Goal: Task Accomplishment & Management: Manage account settings

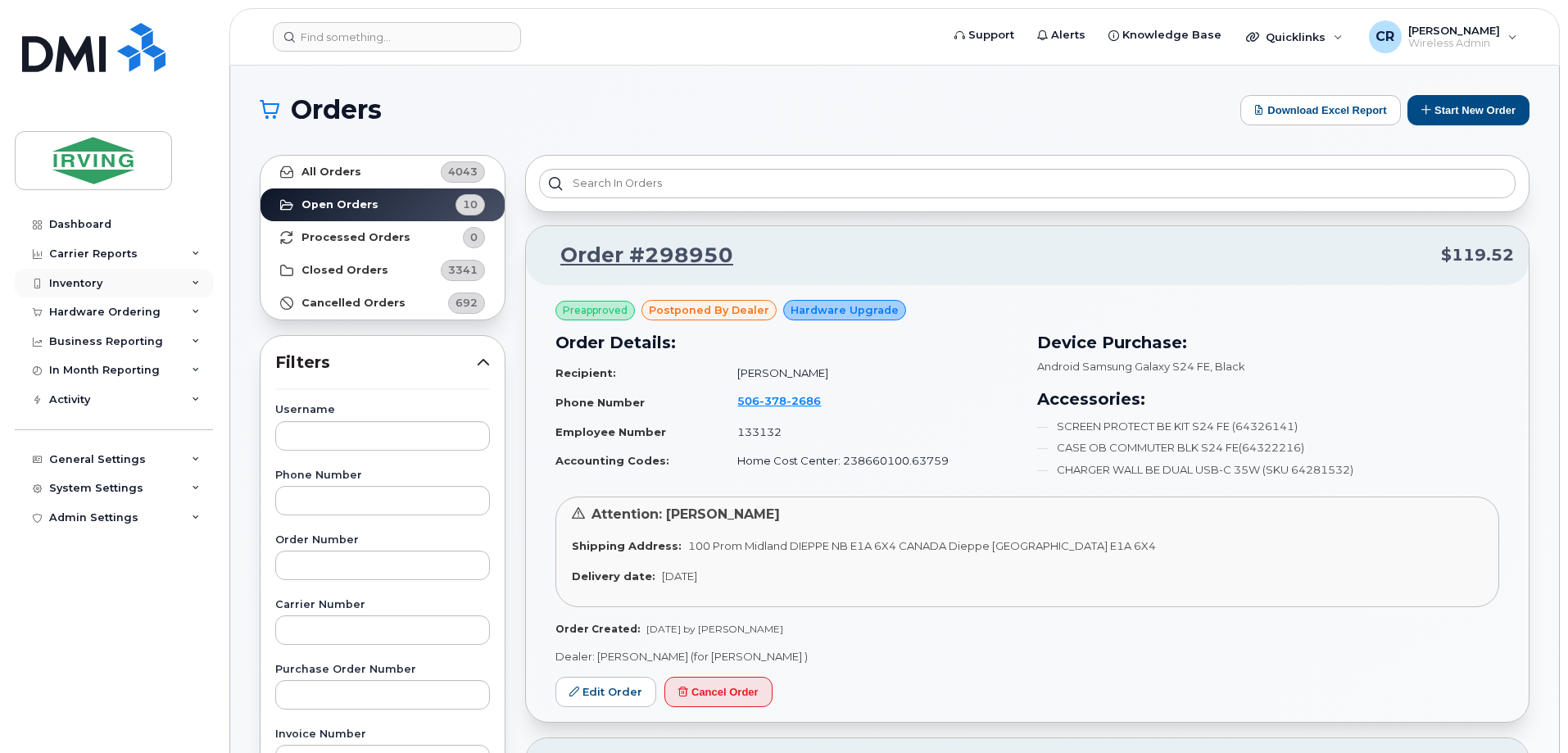
click at [76, 281] on div "Inventory" at bounding box center [76, 283] width 53 height 13
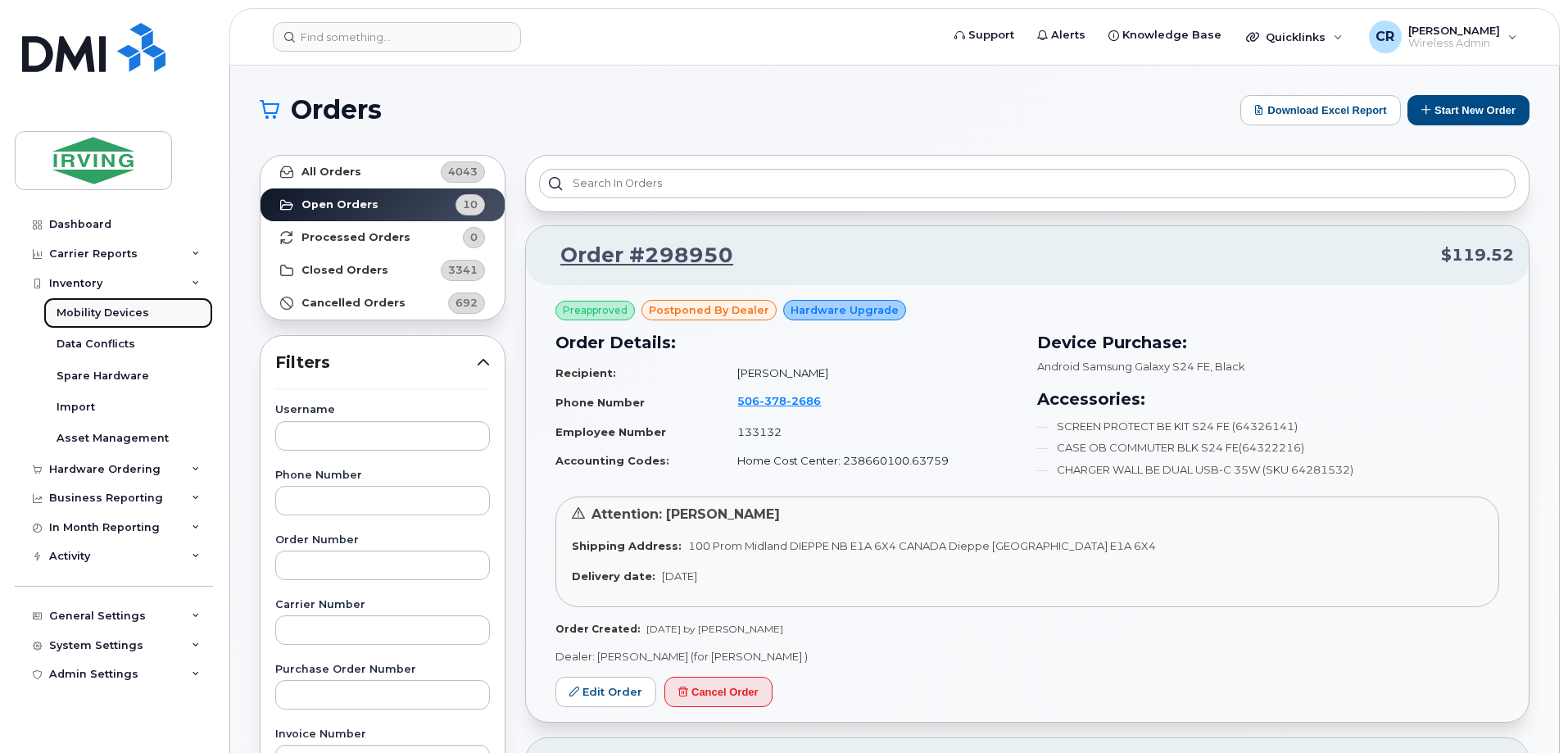
click at [75, 308] on div "Mobility Devices" at bounding box center [103, 313] width 92 height 15
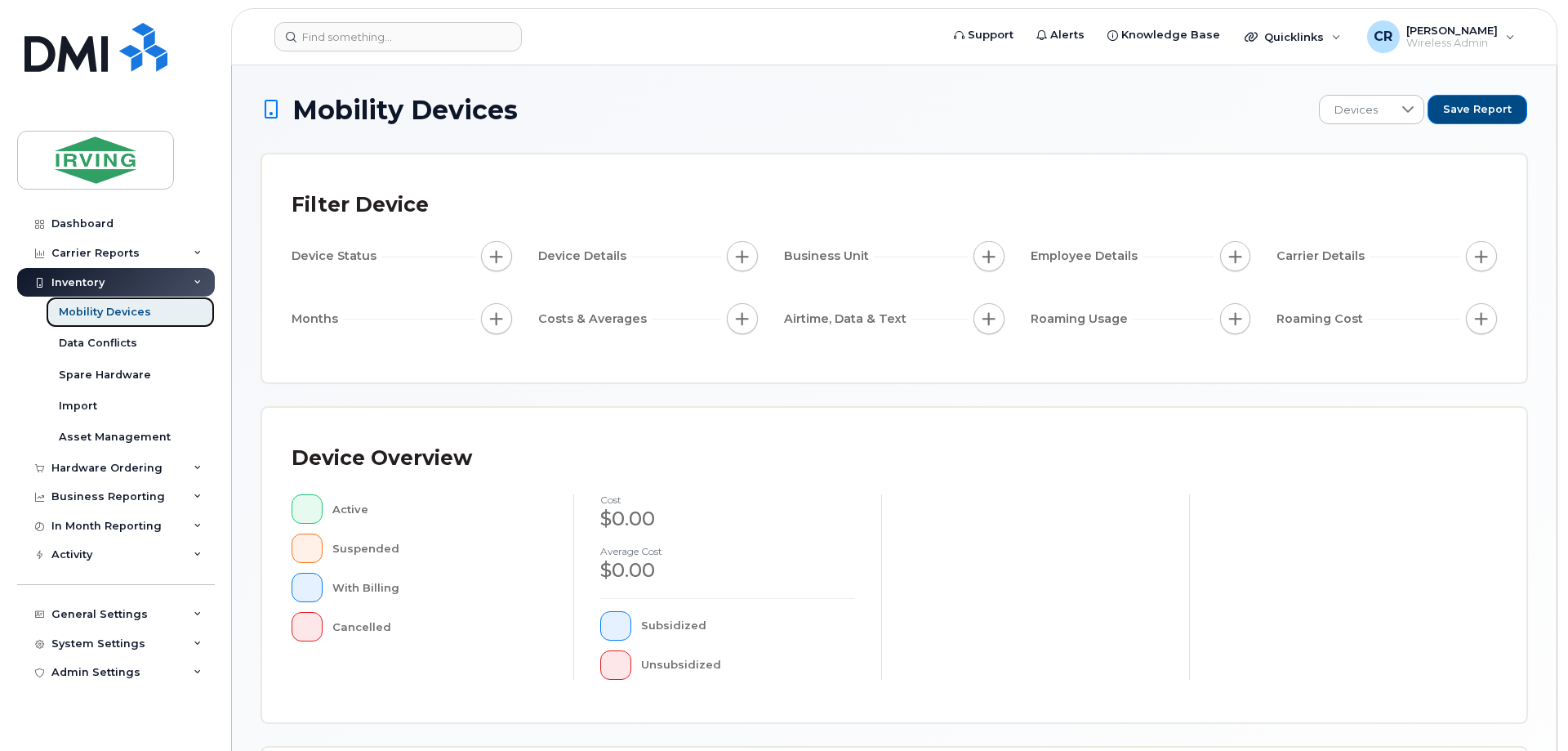
scroll to position [373, 0]
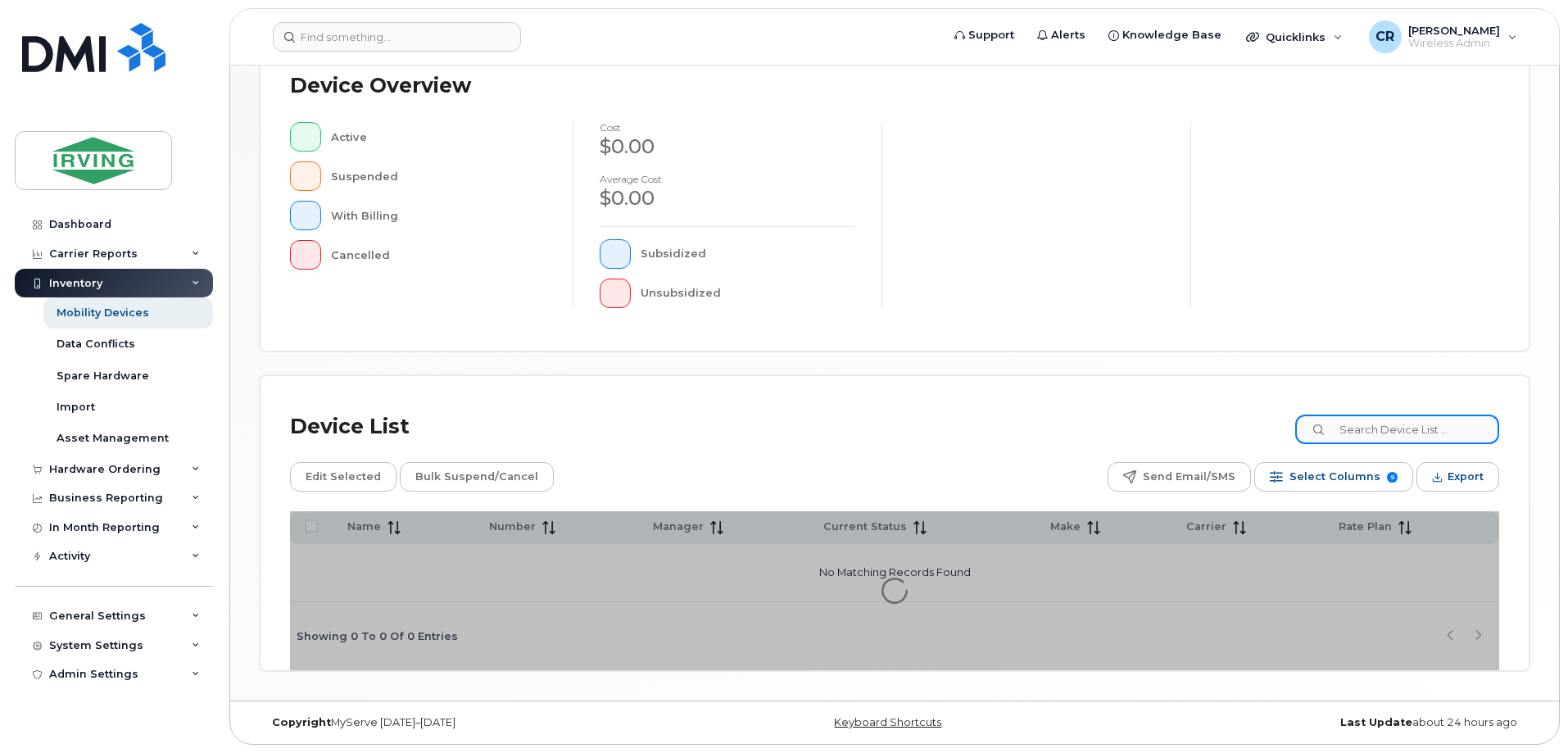
click at [1416, 432] on input at bounding box center [1396, 430] width 204 height 30
paste input "[PHONE_NUMBER]"
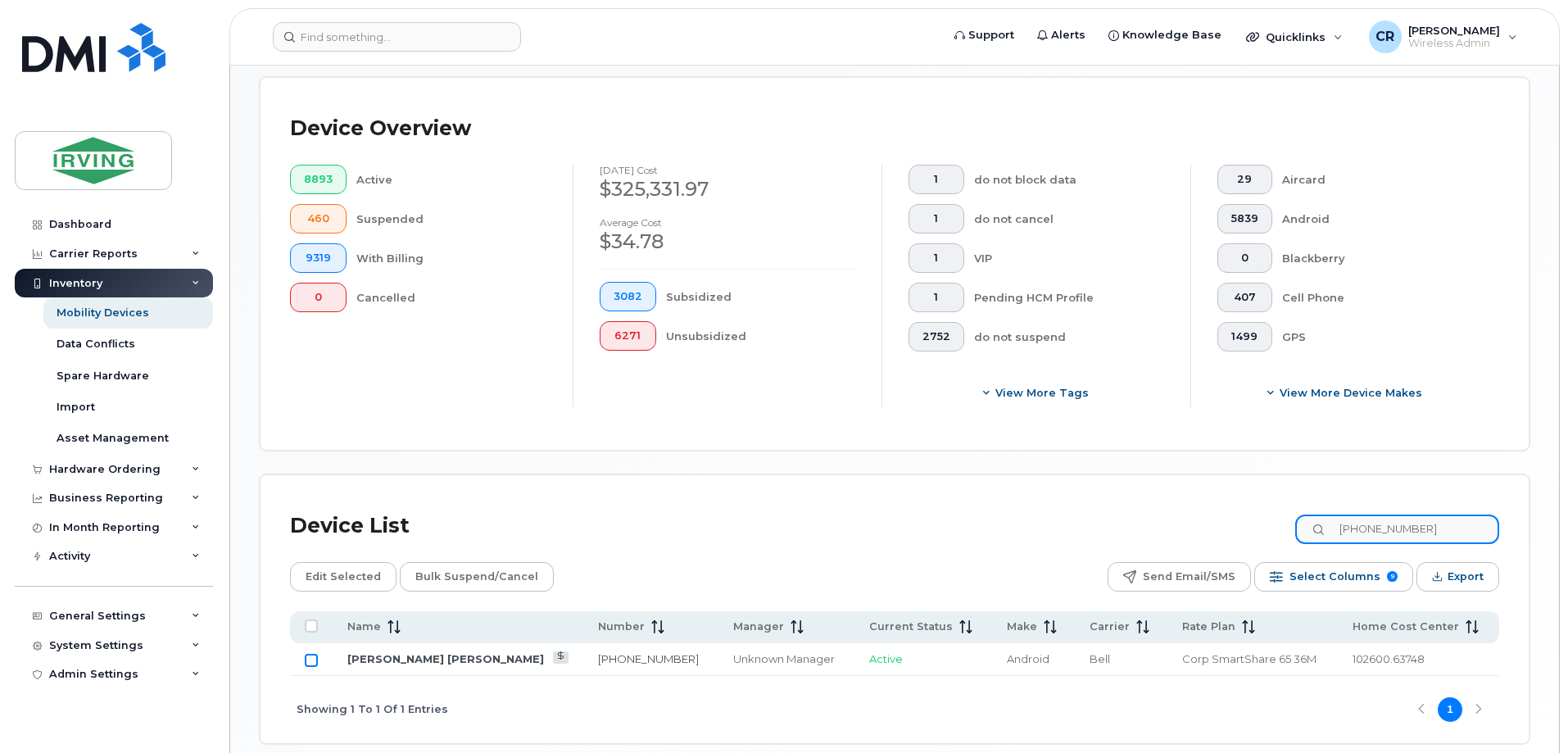
type input "[PHONE_NUMBER]"
click at [314, 653] on input "Row Unselected" at bounding box center [311, 660] width 13 height 13
checkbox input "true"
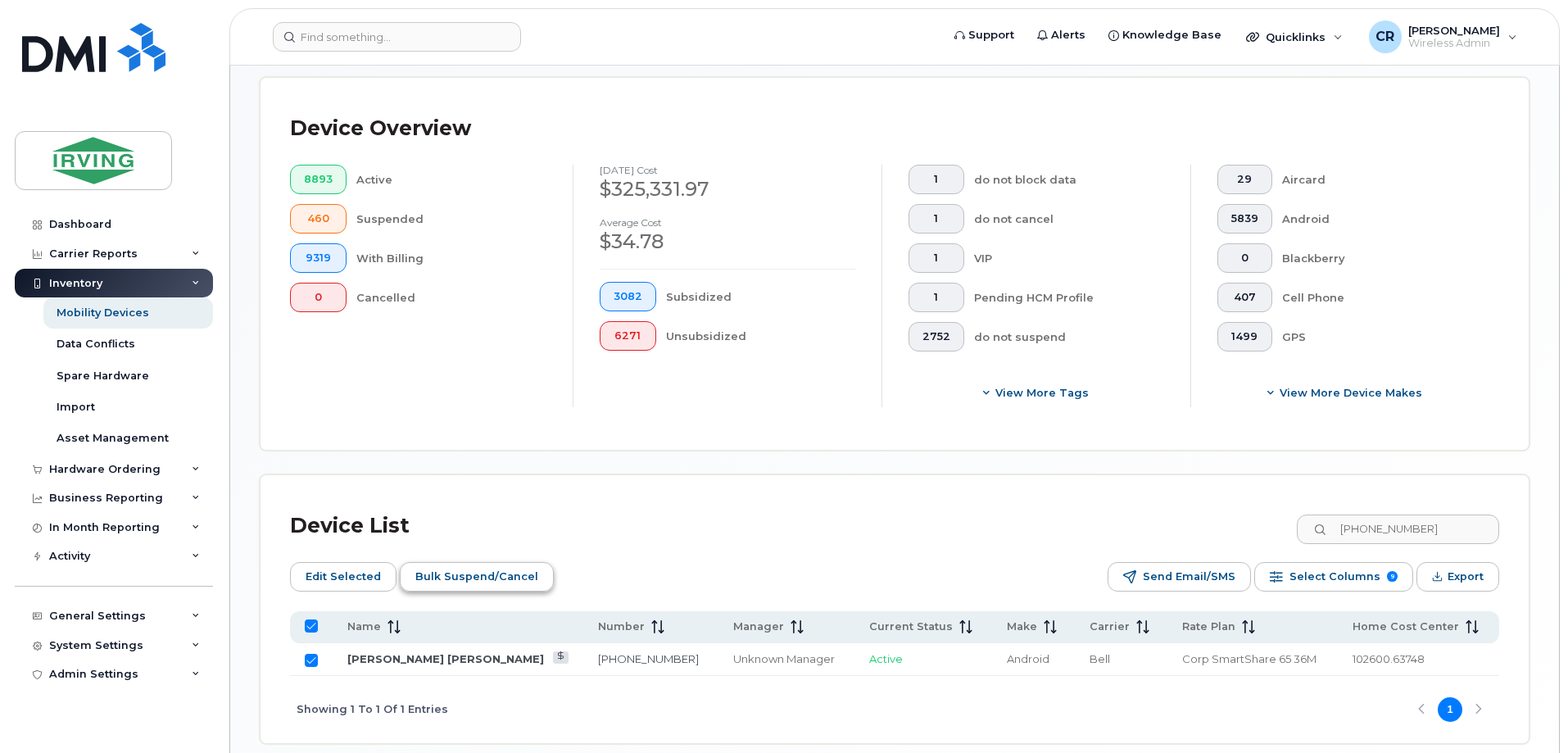
click at [507, 565] on span "Bulk Suspend/Cancel" at bounding box center [476, 576] width 123 height 24
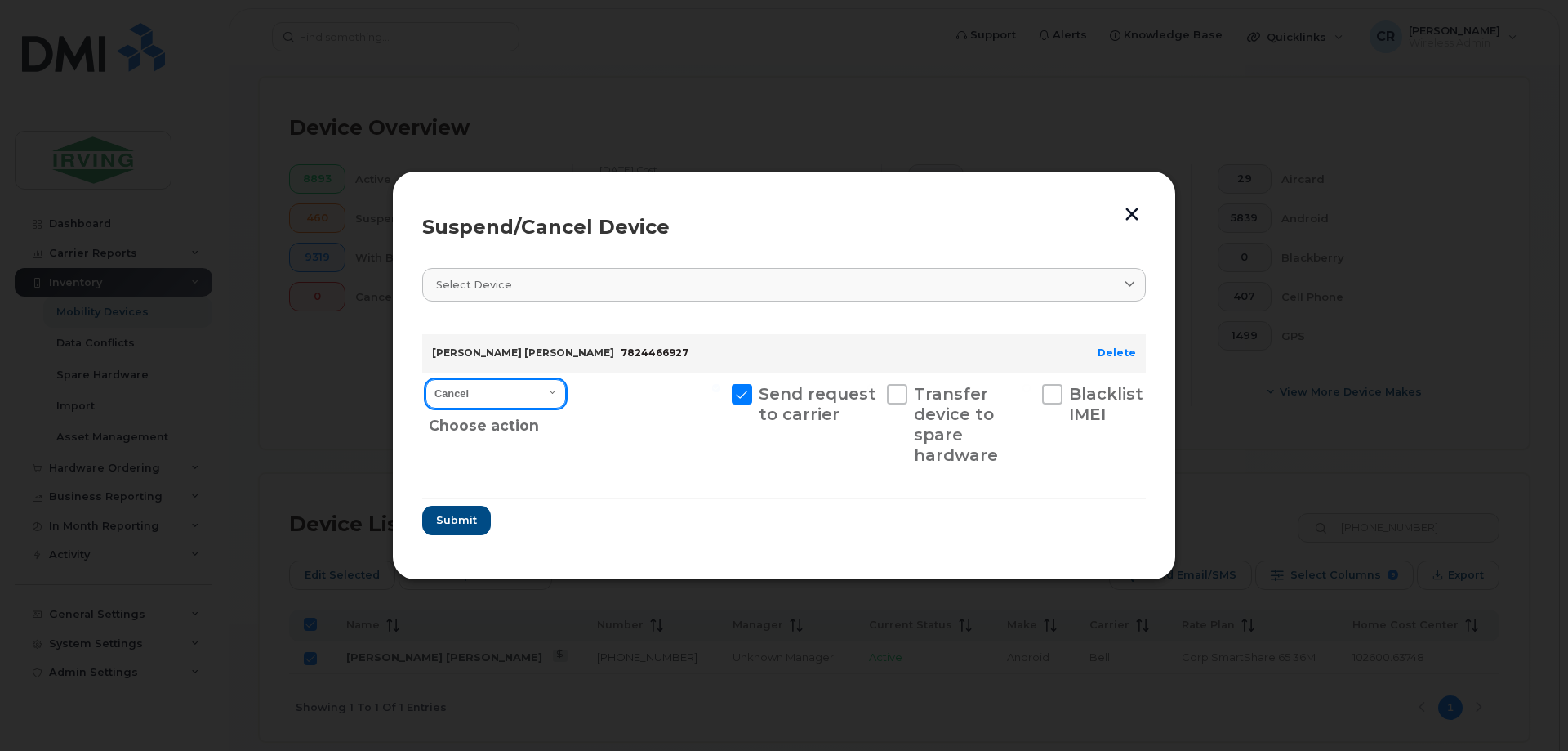
click at [500, 402] on select "Cancel Suspend - Extend Suspension Suspend - Reduced Rate Suspend - Full Rate S…" at bounding box center [495, 394] width 140 height 30
select select "[object Object]"
click at [426, 379] on select "Cancel Suspend - Extend Suspension Suspend - Reduced Rate Suspend - Full Rate S…" at bounding box center [495, 394] width 140 height 30
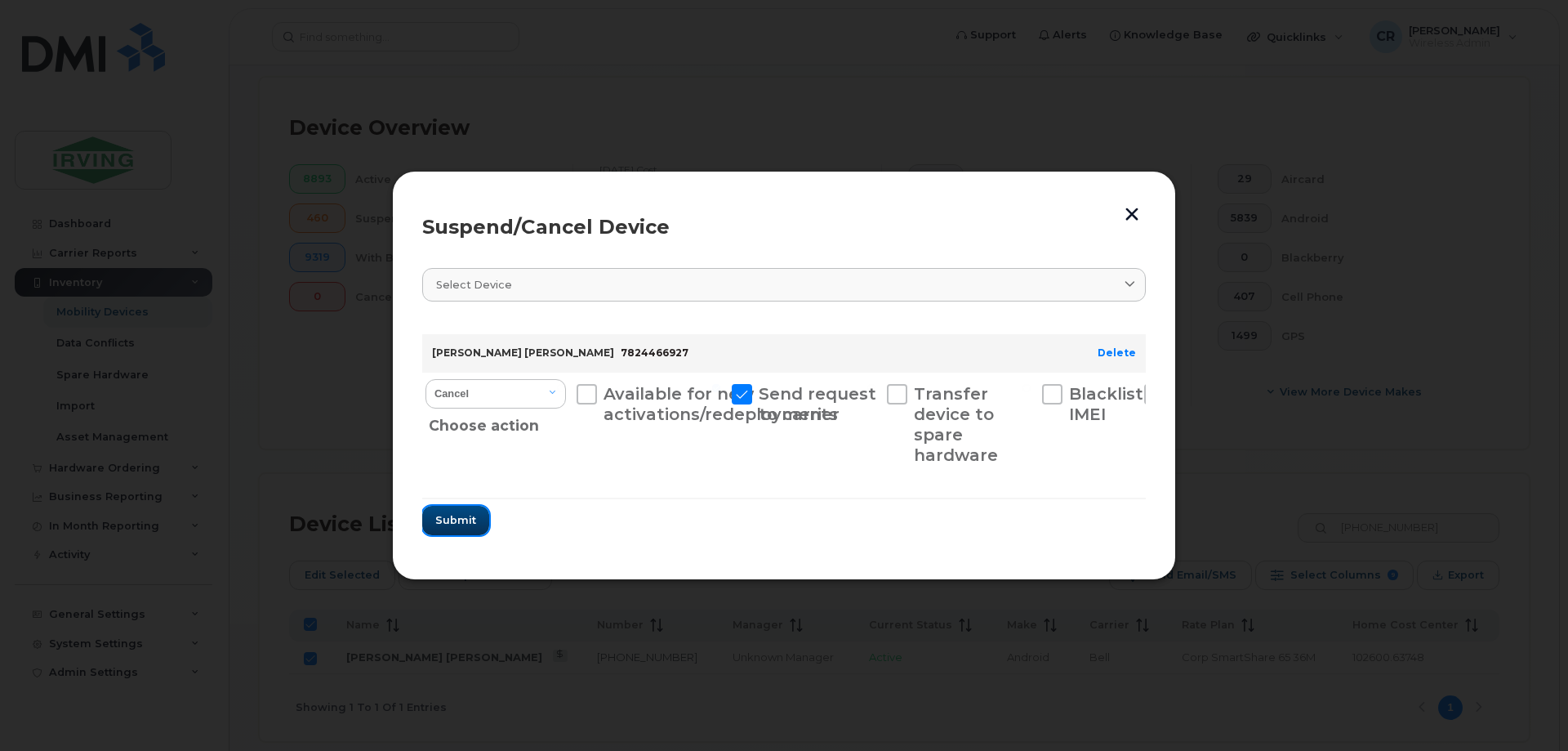
click at [452, 519] on span "Submit" at bounding box center [455, 520] width 41 height 16
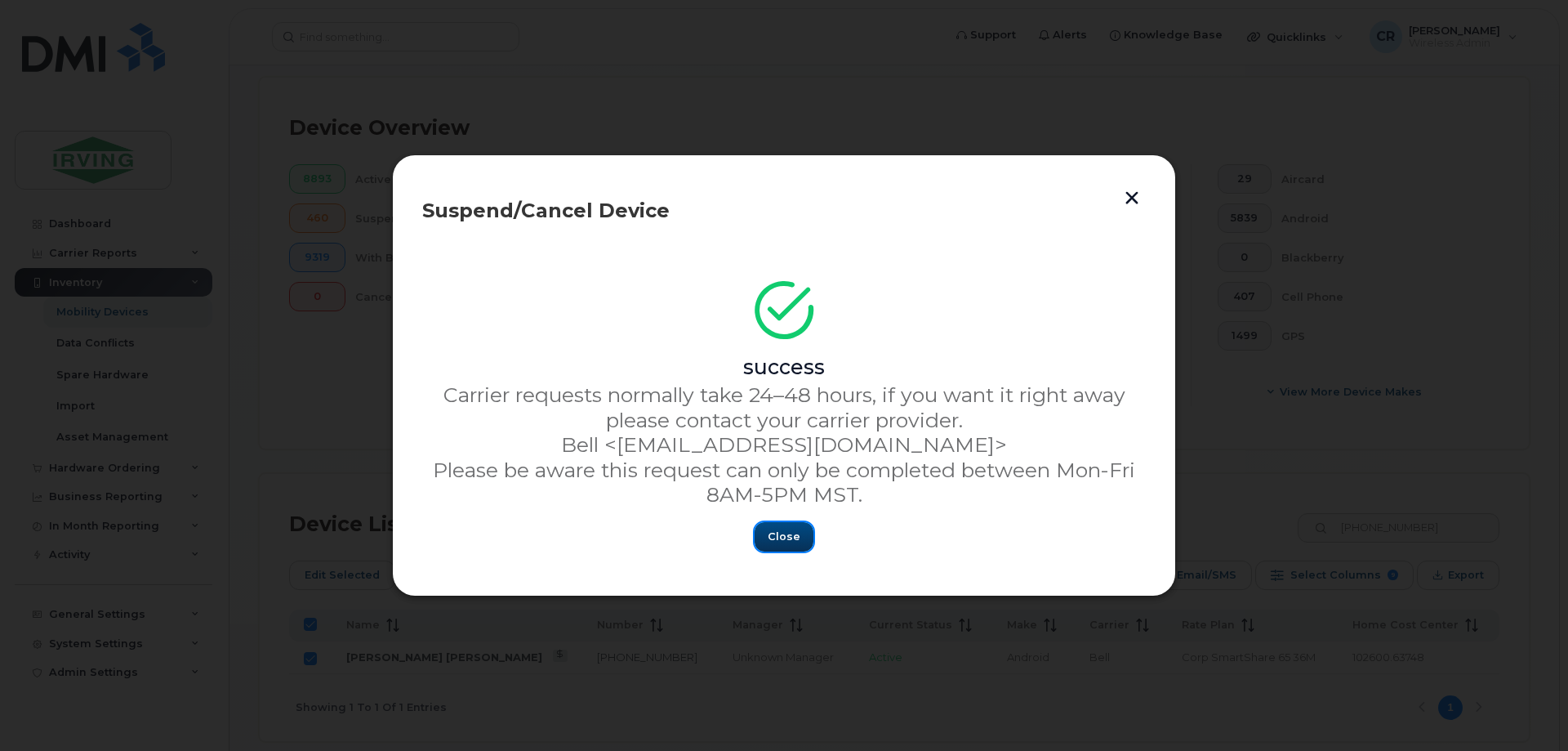
click at [772, 525] on button "Close" at bounding box center [784, 536] width 59 height 30
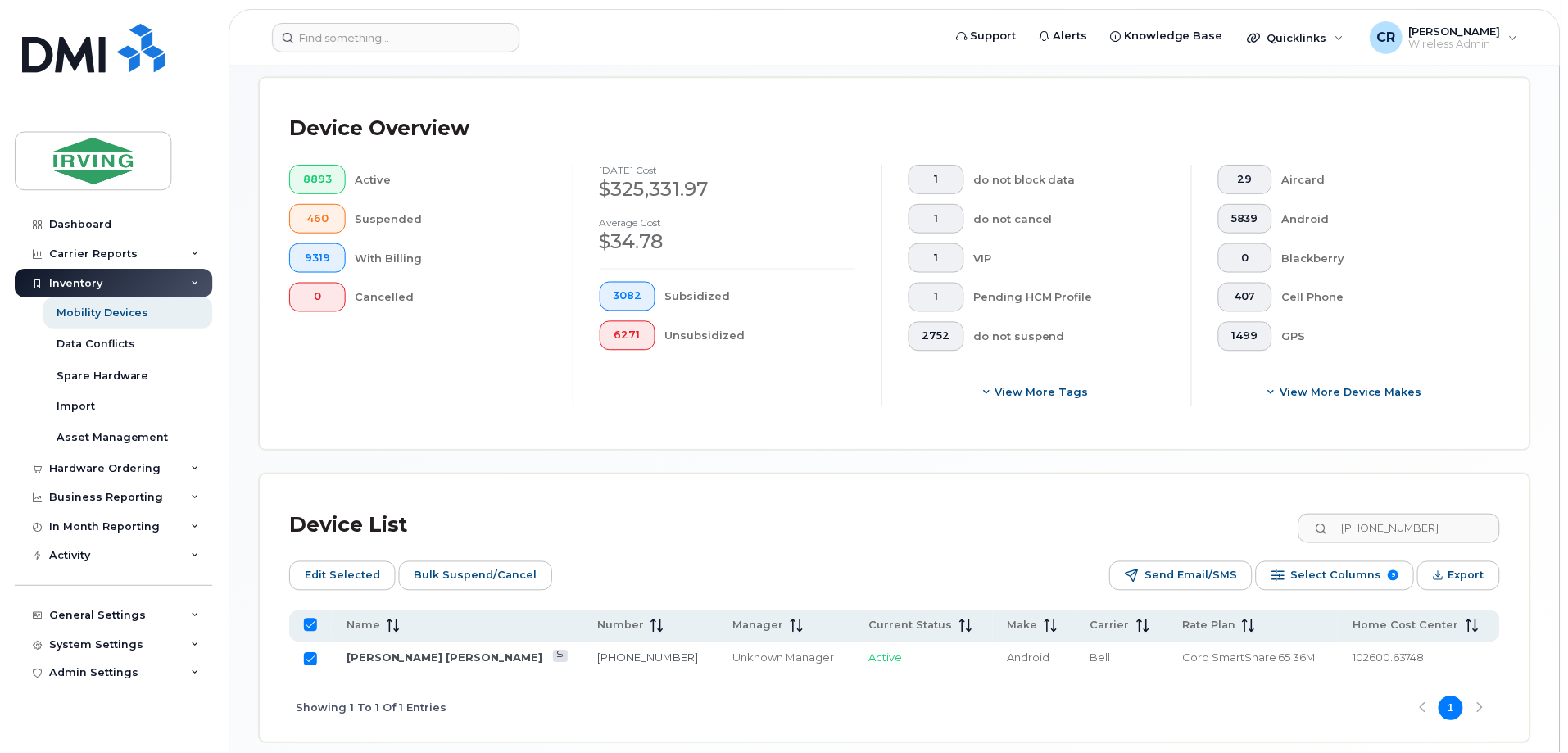
scroll to position [360, 0]
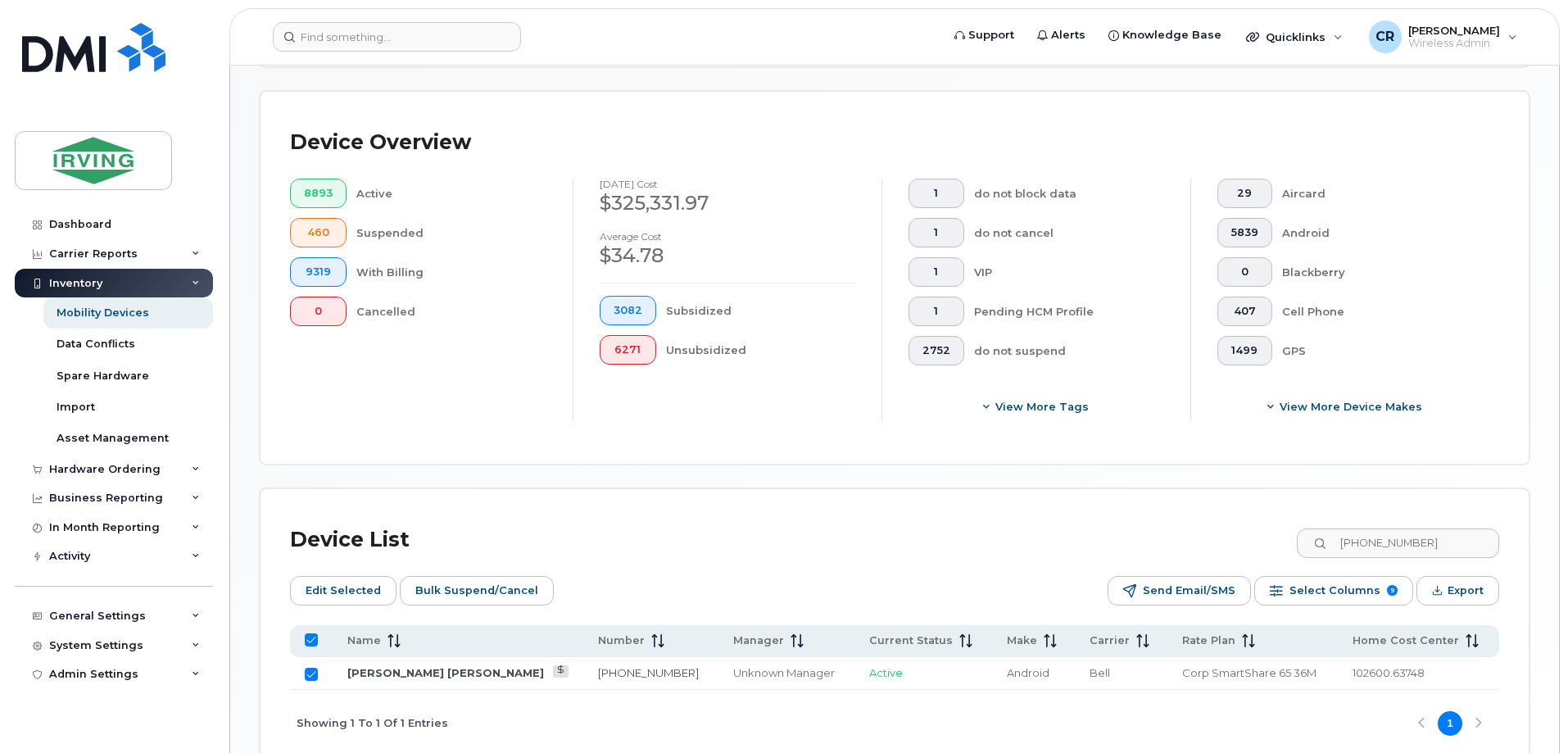
click at [314, 633] on input "All items selected" at bounding box center [311, 639] width 13 height 13
checkbox input "false"
